Goal: Task Accomplishment & Management: Manage account settings

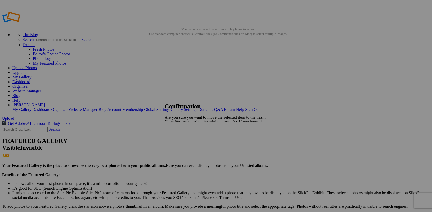
click at [182, 141] on link "Yes" at bounding box center [179, 140] width 6 height 4
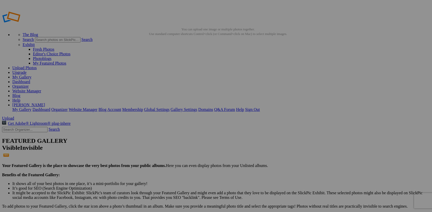
click at [45, 103] on link "[PERSON_NAME]" at bounding box center [28, 105] width 33 height 4
click at [260, 107] on link "Sign Out" at bounding box center [252, 109] width 15 height 4
